Goal: Information Seeking & Learning: Check status

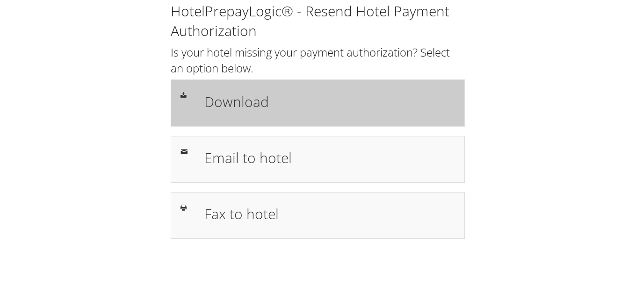
click at [252, 114] on div "Download" at bounding box center [329, 102] width 265 height 27
click at [378, 106] on h1 "Download" at bounding box center [329, 101] width 251 height 21
click at [281, 122] on div "Download" at bounding box center [318, 102] width 294 height 47
click at [234, 98] on h1 "Download" at bounding box center [329, 101] width 251 height 21
click at [353, 102] on h1 "Download" at bounding box center [329, 101] width 251 height 21
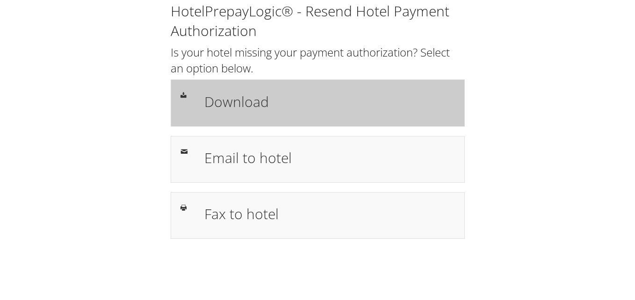
click at [397, 90] on div "Download" at bounding box center [329, 102] width 265 height 27
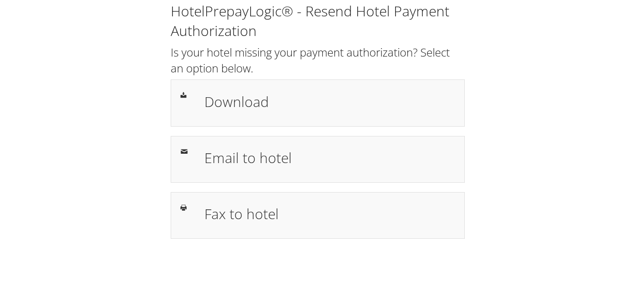
click at [282, 130] on div "HotelPrepayLogic® - Resend Hotel Payment Authorization Is your hotel missing yo…" at bounding box center [318, 120] width 308 height 238
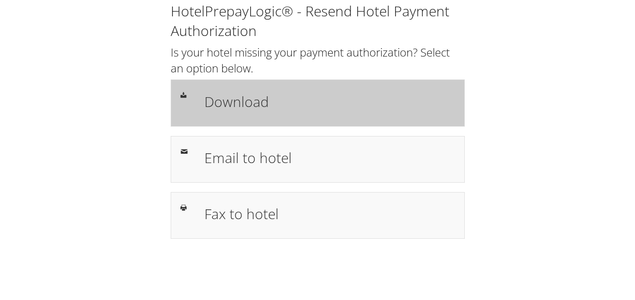
click at [283, 116] on div "Download" at bounding box center [329, 102] width 265 height 27
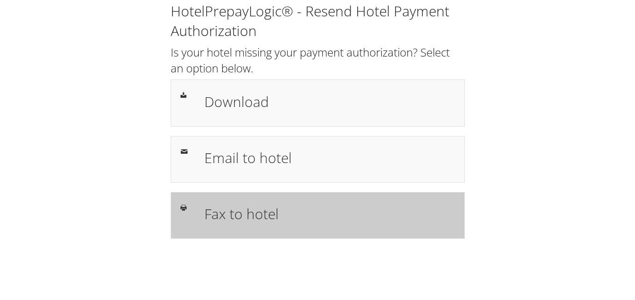
click at [292, 216] on h1 "Fax to hotel" at bounding box center [329, 213] width 251 height 21
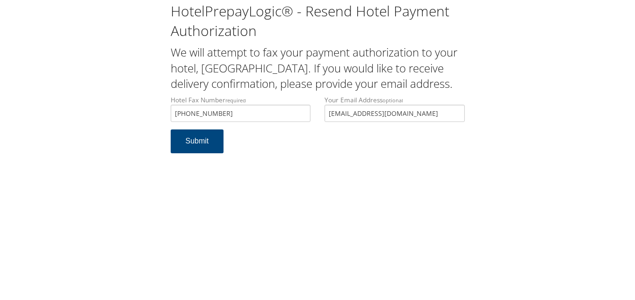
click at [313, 124] on div "Hotel Fax Number required +1 (228) 762-7183 Hotel fax number is required Your E…" at bounding box center [318, 112] width 308 height 34
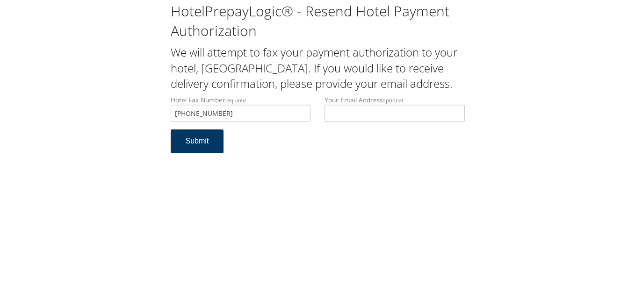
click at [206, 153] on button "Submit" at bounding box center [197, 142] width 53 height 24
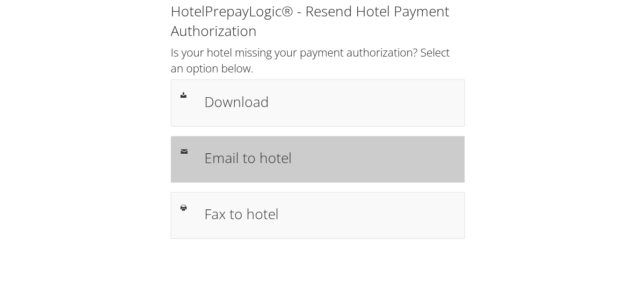
click at [291, 165] on h1 "Email to hotel" at bounding box center [329, 157] width 251 height 21
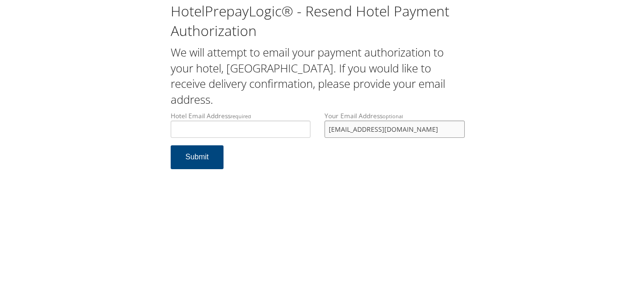
drag, startPoint x: 399, startPoint y: 128, endPoint x: 284, endPoint y: 137, distance: 115.4
click at [284, 137] on div "Hotel Email Address required Hotel email address is required Your Email Address…" at bounding box center [318, 128] width 308 height 34
drag, startPoint x: 262, startPoint y: 140, endPoint x: 250, endPoint y: 134, distance: 13.4
click at [257, 137] on div "Hotel Email Address required Hotel email address is required" at bounding box center [241, 128] width 154 height 34
click at [250, 134] on input "Hotel Email Address required" at bounding box center [241, 129] width 140 height 17
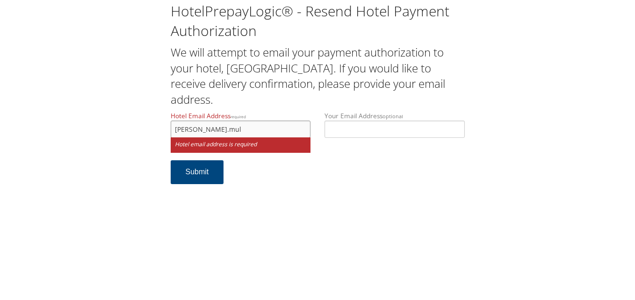
type input "madeline.mull"
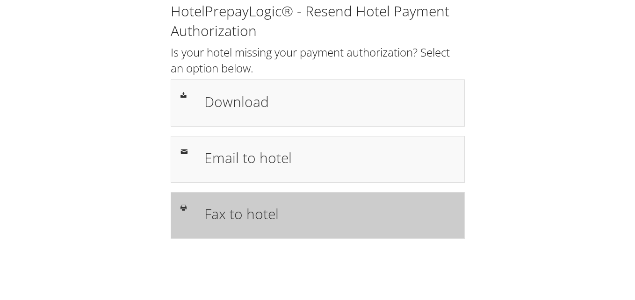
click at [193, 206] on div at bounding box center [185, 207] width 24 height 11
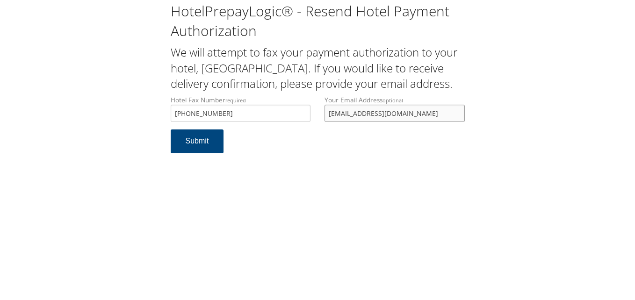
drag, startPoint x: 446, startPoint y: 130, endPoint x: 299, endPoint y: 126, distance: 147.4
click at [299, 126] on div "Hotel Fax Number required +1 (228) 762-7183 Hotel fax number is required Your E…" at bounding box center [318, 112] width 308 height 34
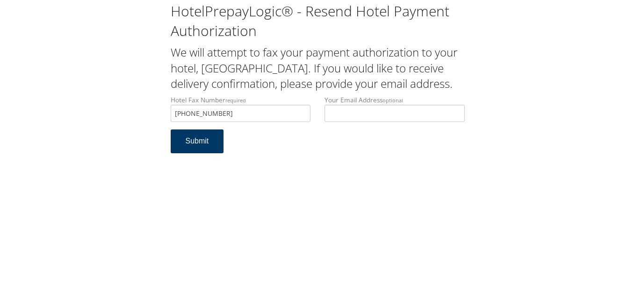
click at [207, 153] on button "Submit" at bounding box center [197, 142] width 53 height 24
click at [208, 153] on button "Submit" at bounding box center [197, 142] width 53 height 24
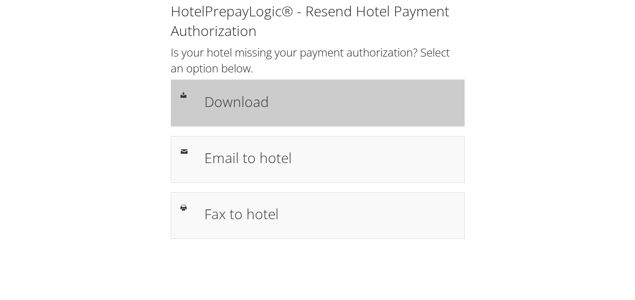
click at [257, 100] on h1 "Download" at bounding box center [329, 101] width 251 height 21
click at [267, 93] on h1 "Download" at bounding box center [329, 101] width 251 height 21
click at [219, 98] on h1 "Download" at bounding box center [329, 101] width 251 height 21
click at [295, 109] on h1 "Download" at bounding box center [329, 101] width 251 height 21
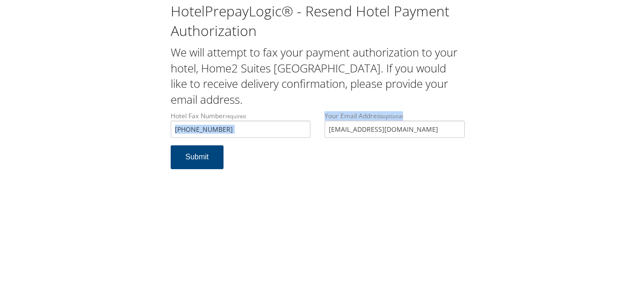
drag, startPoint x: 415, startPoint y: 114, endPoint x: 310, endPoint y: 128, distance: 105.7
click at [310, 128] on div "Hotel Fax Number required +1 (715) 514-3571 Hotel fax number is required Your E…" at bounding box center [318, 128] width 308 height 34
drag, startPoint x: 345, startPoint y: 122, endPoint x: 310, endPoint y: 121, distance: 35.1
click at [310, 121] on div "Hotel Fax Number required +1 (715) 514-3571 Hotel fax number is required Your E…" at bounding box center [318, 128] width 308 height 34
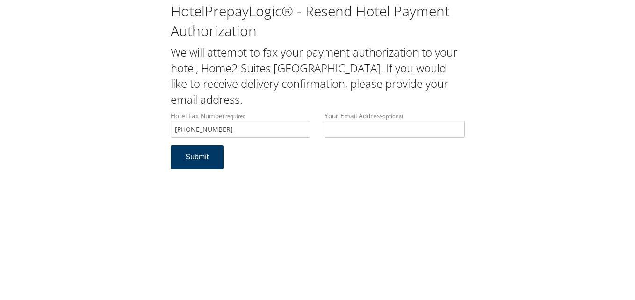
click at [194, 145] on button "Submit" at bounding box center [197, 157] width 53 height 24
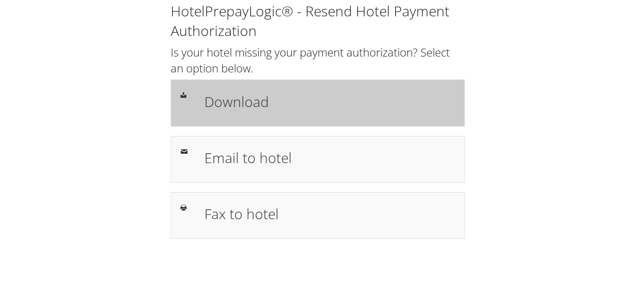
click at [256, 125] on div "Download" at bounding box center [318, 102] width 294 height 47
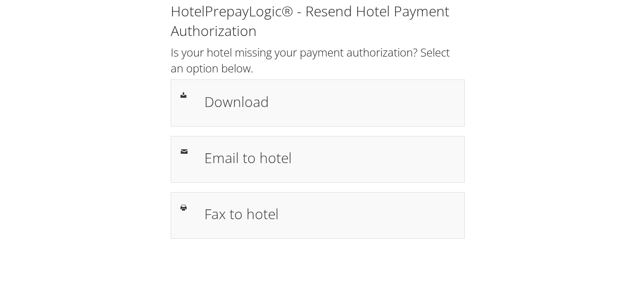
click at [29, 141] on div "HotelPrepayLogic® - Resend Hotel Payment Authorization Is your hotel missing yo…" at bounding box center [317, 124] width 616 height 248
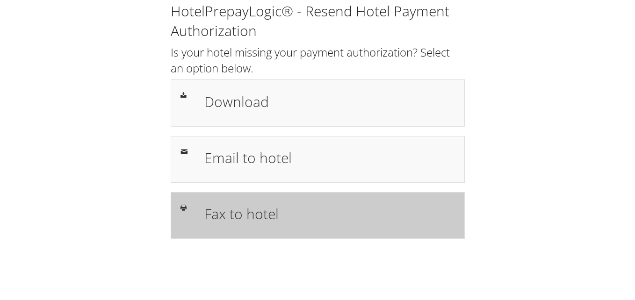
click at [319, 208] on h1 "Fax to hotel" at bounding box center [329, 213] width 251 height 21
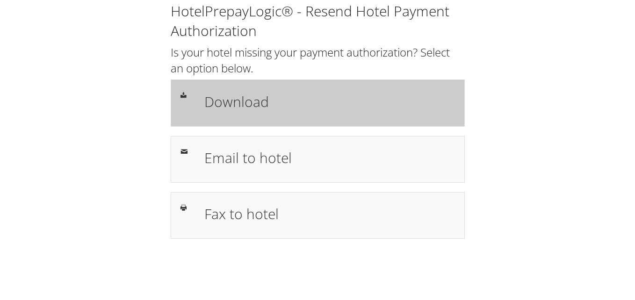
click at [326, 118] on div "Download" at bounding box center [318, 102] width 294 height 47
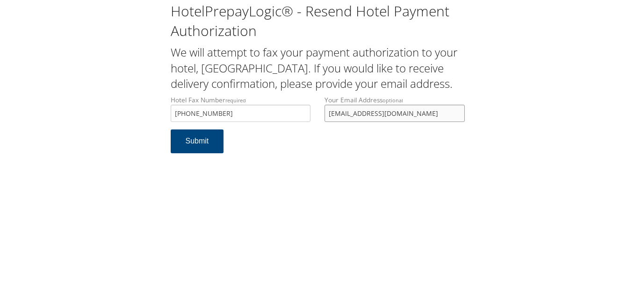
drag, startPoint x: 414, startPoint y: 131, endPoint x: 290, endPoint y: 132, distance: 124.4
click at [290, 130] on div "Hotel Fax Number required +1 (315) 422-4959 Hotel fax number is required Your E…" at bounding box center [318, 112] width 308 height 34
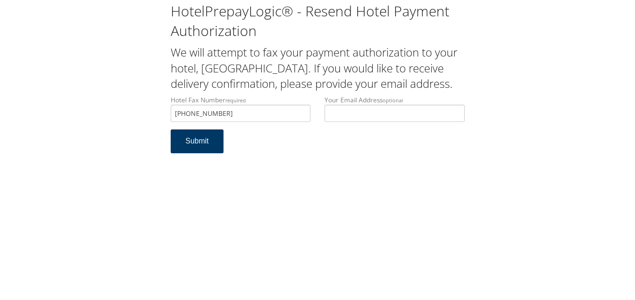
click at [211, 153] on button "Submit" at bounding box center [197, 142] width 53 height 24
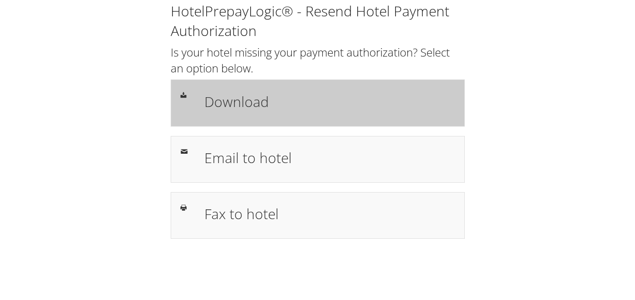
click at [328, 104] on h1 "Download" at bounding box center [329, 101] width 251 height 21
click at [304, 92] on h1 "Download" at bounding box center [329, 101] width 251 height 21
drag, startPoint x: 0, startPoint y: 0, endPoint x: 255, endPoint y: 126, distance: 284.2
click at [255, 126] on div "Download" at bounding box center [318, 102] width 294 height 47
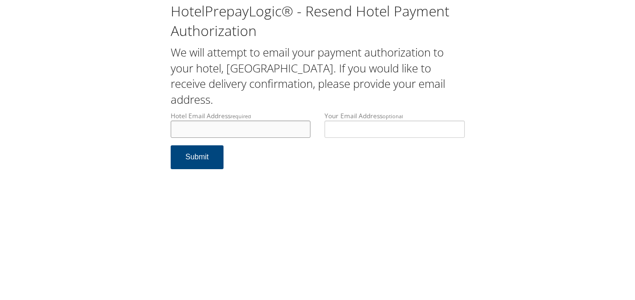
click at [208, 131] on input "Hotel Email Address required" at bounding box center [241, 129] width 140 height 17
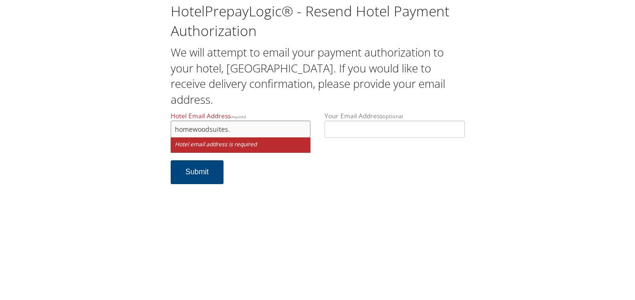
click at [260, 132] on input "homewoodsuites." at bounding box center [241, 129] width 140 height 17
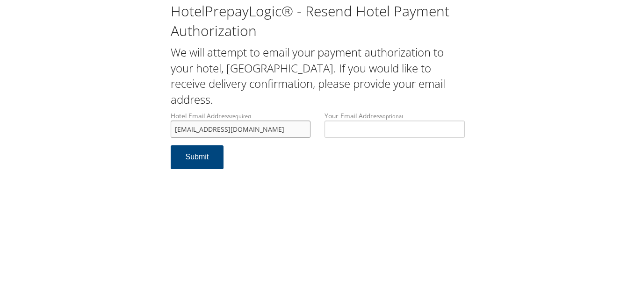
drag, startPoint x: 303, startPoint y: 130, endPoint x: 169, endPoint y: 125, distance: 134.3
click at [169, 125] on div "Hotel Email Address required [EMAIL_ADDRESS][DOMAIN_NAME] Hotel email address i…" at bounding box center [241, 128] width 154 height 34
type input "[EMAIL_ADDRESS][DOMAIN_NAME]"
click at [171, 162] on button "Submit" at bounding box center [197, 157] width 53 height 24
drag, startPoint x: 296, startPoint y: 130, endPoint x: 168, endPoint y: 131, distance: 128.1
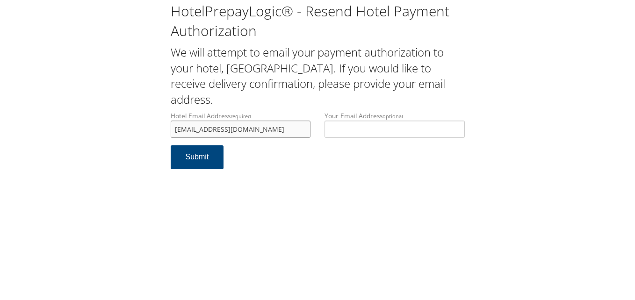
click at [168, 131] on div "Hotel Email Address required [EMAIL_ADDRESS][DOMAIN_NAME] Hotel email address i…" at bounding box center [241, 128] width 154 height 34
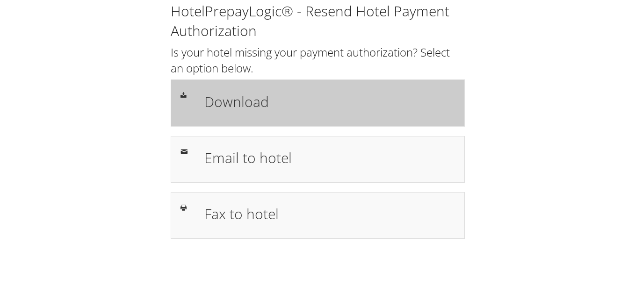
click at [235, 98] on h1 "Download" at bounding box center [329, 101] width 251 height 21
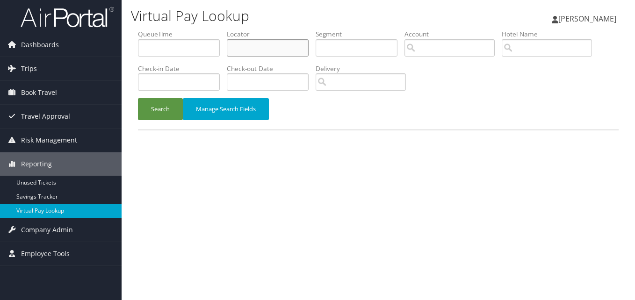
click at [251, 42] on input "text" at bounding box center [268, 47] width 82 height 17
paste input "YPMMKZ"
type input "YPMMKZ"
click at [138, 98] on button "Search" at bounding box center [160, 109] width 45 height 22
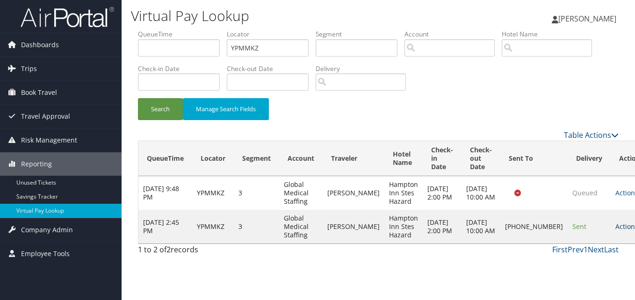
click at [615, 231] on link "Actions" at bounding box center [629, 226] width 29 height 9
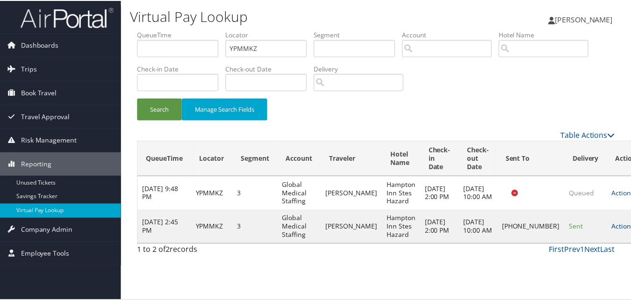
scroll to position [0, 0]
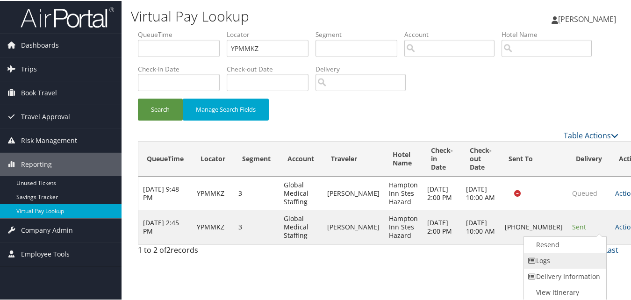
click at [547, 262] on link "Logs" at bounding box center [564, 260] width 80 height 16
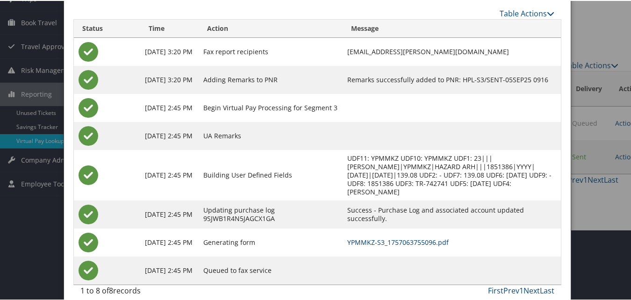
scroll to position [72, 0]
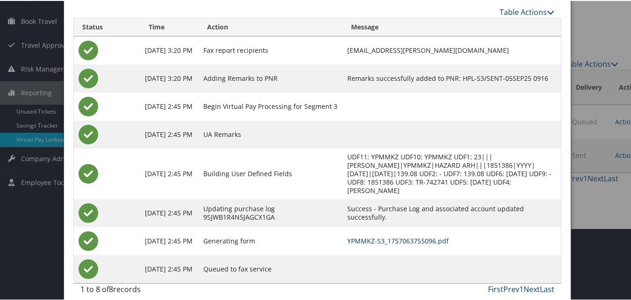
click at [399, 236] on link "YPMMKZ-S3_1757063755096.pdf" at bounding box center [397, 240] width 101 height 9
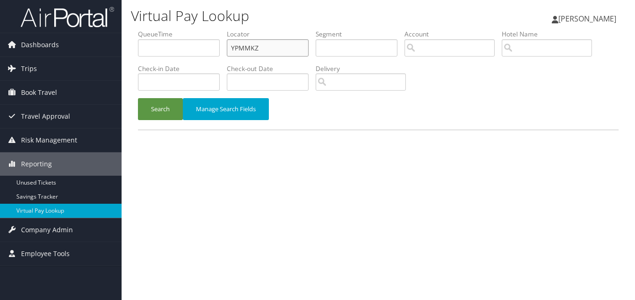
drag, startPoint x: 297, startPoint y: 43, endPoint x: 202, endPoint y: 65, distance: 97.9
click at [202, 29] on ul "QueueTime Locator YPMMKZ Segment Account Traveler Hotel Name Check-in Date Chec…" at bounding box center [378, 29] width 481 height 0
paste input "EDPUGO"
type input "EDPUGO"
click at [138, 98] on button "Search" at bounding box center [160, 109] width 45 height 22
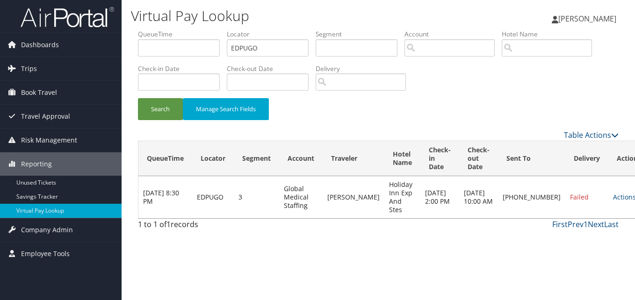
drag, startPoint x: 595, startPoint y: 195, endPoint x: 585, endPoint y: 208, distance: 16.5
click at [613, 195] on link "Actions" at bounding box center [627, 197] width 29 height 9
click at [569, 232] on link "Logs" at bounding box center [567, 227] width 80 height 16
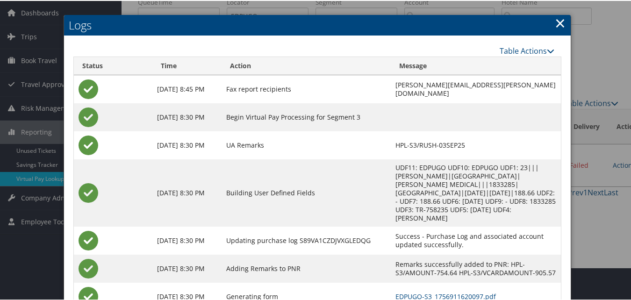
scroll to position [80, 0]
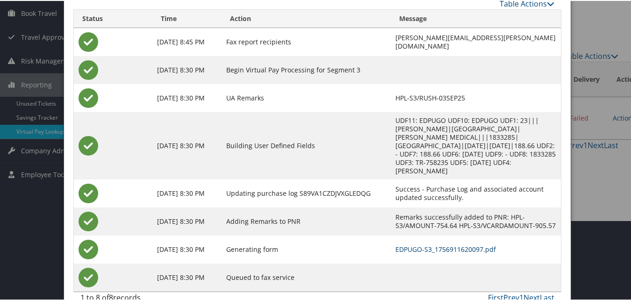
click at [412, 244] on link "EDPUGO-S3_1756911620097.pdf" at bounding box center [446, 248] width 101 height 9
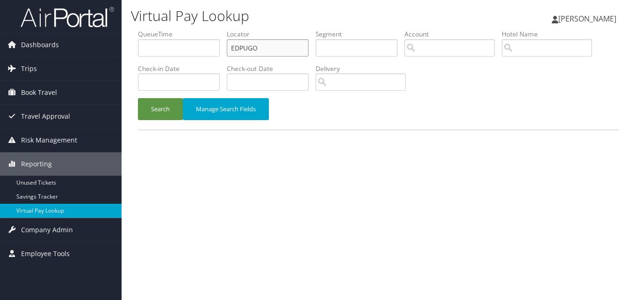
drag, startPoint x: 285, startPoint y: 43, endPoint x: 231, endPoint y: 56, distance: 55.6
click at [231, 56] on input "EDPUGO" at bounding box center [268, 47] width 82 height 17
paste input "FVFBP"
type input "FVFBPO"
click at [138, 98] on button "Search" at bounding box center [160, 109] width 45 height 22
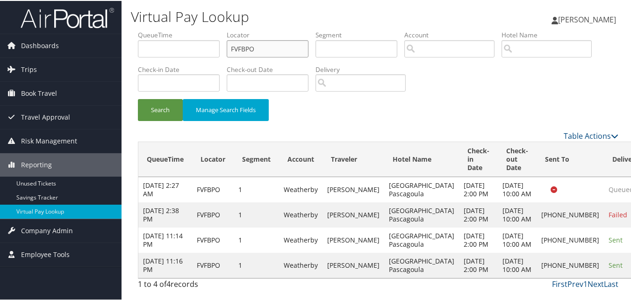
scroll to position [52, 0]
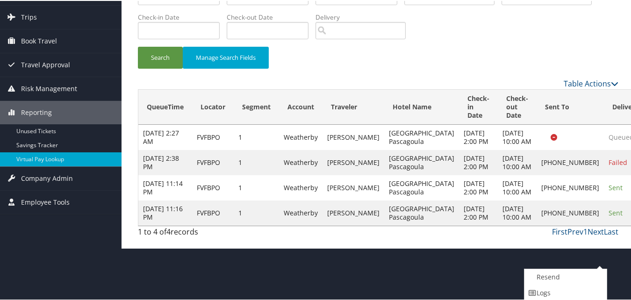
scroll to position [85, 0]
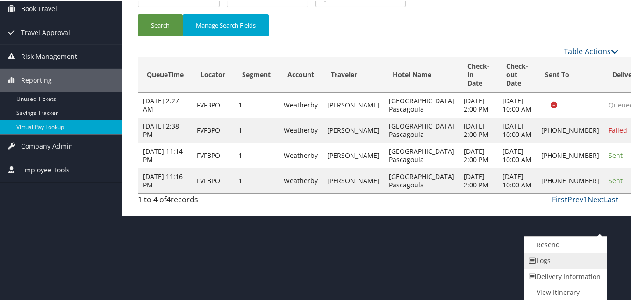
click at [559, 267] on link "Logs" at bounding box center [565, 260] width 80 height 16
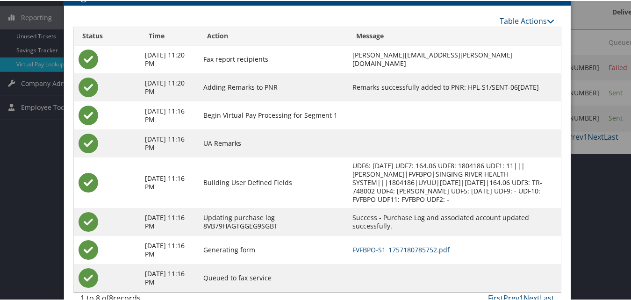
scroll to position [165, 0]
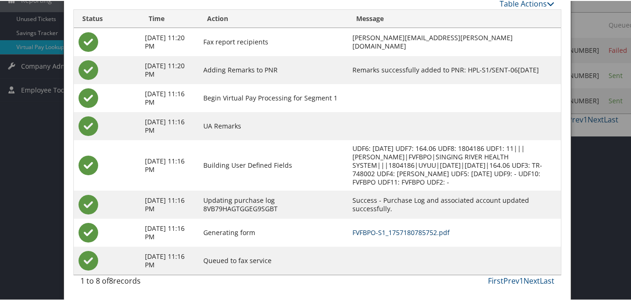
click at [394, 232] on link "FVFBPO-S1_1757180785752.pdf" at bounding box center [401, 231] width 97 height 9
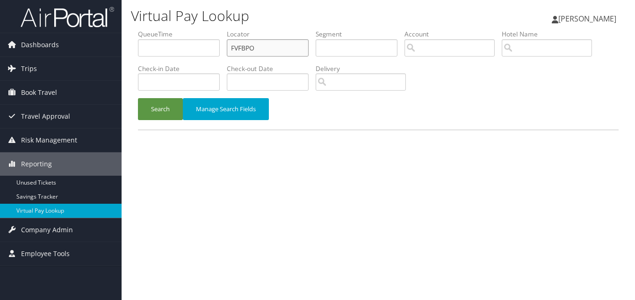
drag, startPoint x: 277, startPoint y: 51, endPoint x: 209, endPoint y: 58, distance: 68.2
click at [209, 29] on ul "QueueTime Locator FVFBPO Segment Account Traveler Hotel Name Check-in Date Chec…" at bounding box center [378, 29] width 481 height 0
paste input "JCEGHM"
click at [138, 98] on button "Search" at bounding box center [160, 109] width 45 height 22
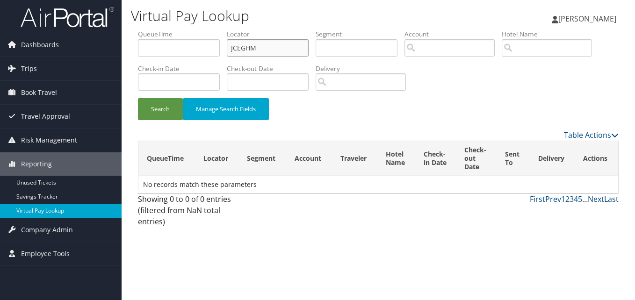
drag, startPoint x: 251, startPoint y: 52, endPoint x: 217, endPoint y: 57, distance: 34.5
click at [217, 29] on ul "QueueTime Locator JCEGHM Segment Account Traveler Hotel Name Check-in Date Chec…" at bounding box center [378, 29] width 481 height 0
paste input "MPMFBL"
type input "MPMFBL"
click at [138, 98] on button "Search" at bounding box center [160, 109] width 45 height 22
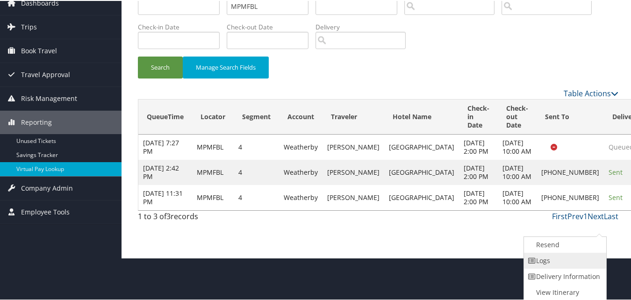
click at [560, 256] on link "Logs" at bounding box center [564, 260] width 80 height 16
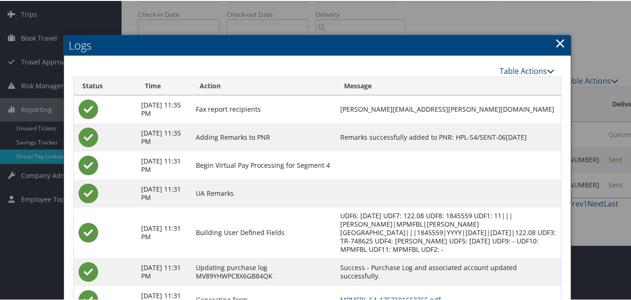
scroll to position [104, 0]
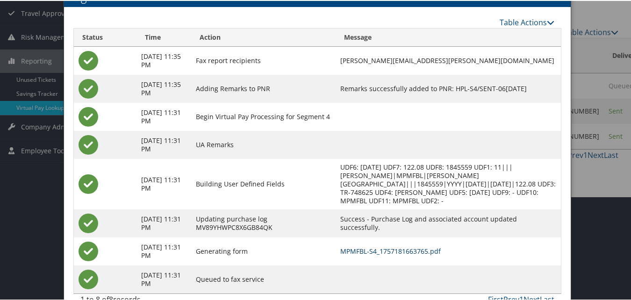
click at [395, 252] on link "MPMFBL-S4_1757181663765.pdf" at bounding box center [390, 250] width 101 height 9
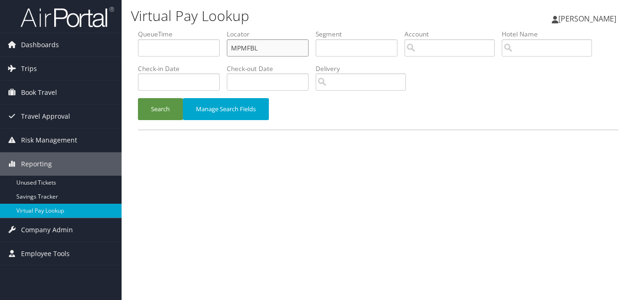
drag, startPoint x: 277, startPoint y: 46, endPoint x: 184, endPoint y: 58, distance: 93.9
click at [184, 29] on ul "QueueTime Locator MPMFBL Segment Account Traveler Hotel Name Check-in Date Chec…" at bounding box center [378, 29] width 481 height 0
paste input "YUMJFN"
type input "YUMJFN"
click at [138, 98] on button "Search" at bounding box center [160, 109] width 45 height 22
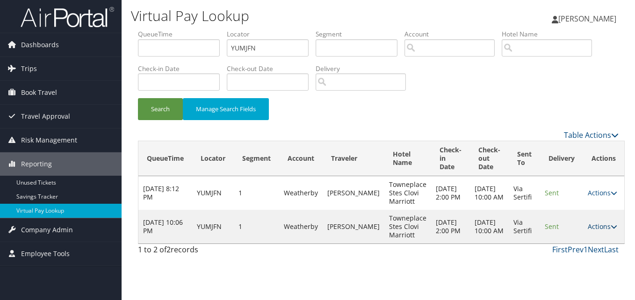
click at [591, 224] on link "Actions" at bounding box center [602, 226] width 29 height 9
click at [576, 259] on link "Logs" at bounding box center [578, 256] width 59 height 16
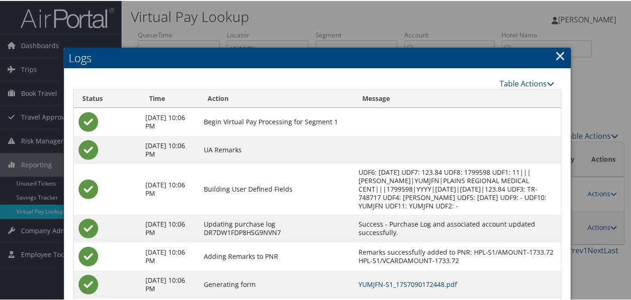
click at [437, 288] on link "YUMJFN-S1_1757090172448.pdf" at bounding box center [408, 283] width 99 height 9
